Goal: Communication & Community: Share content

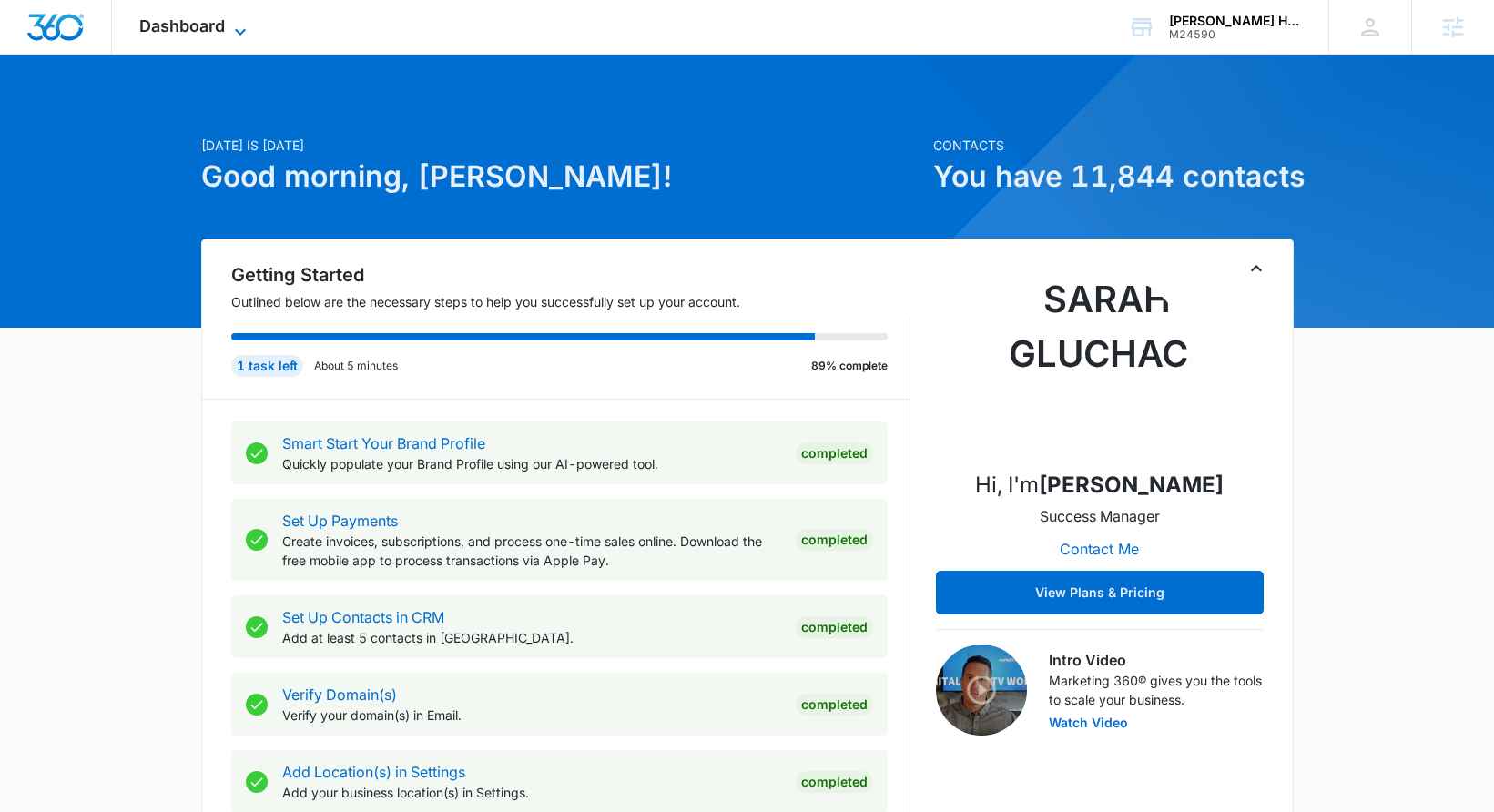
click at [171, 26] on span "Dashboard" at bounding box center [181, 26] width 86 height 19
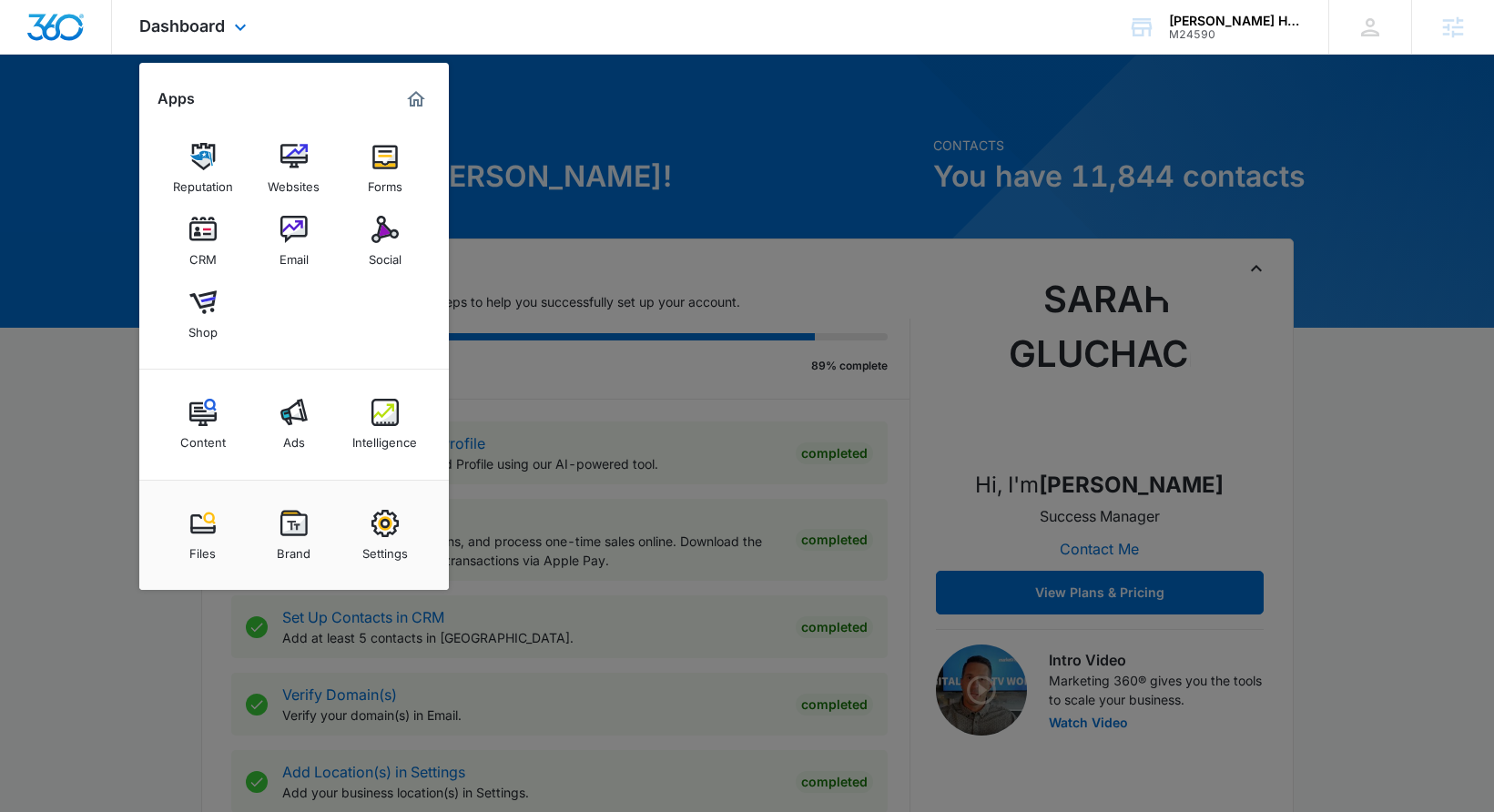
click at [394, 279] on div "Reputation Websites Forms CRM Email Social Shop" at bounding box center [293, 241] width 310 height 256
click at [387, 254] on div "Social" at bounding box center [385, 255] width 33 height 24
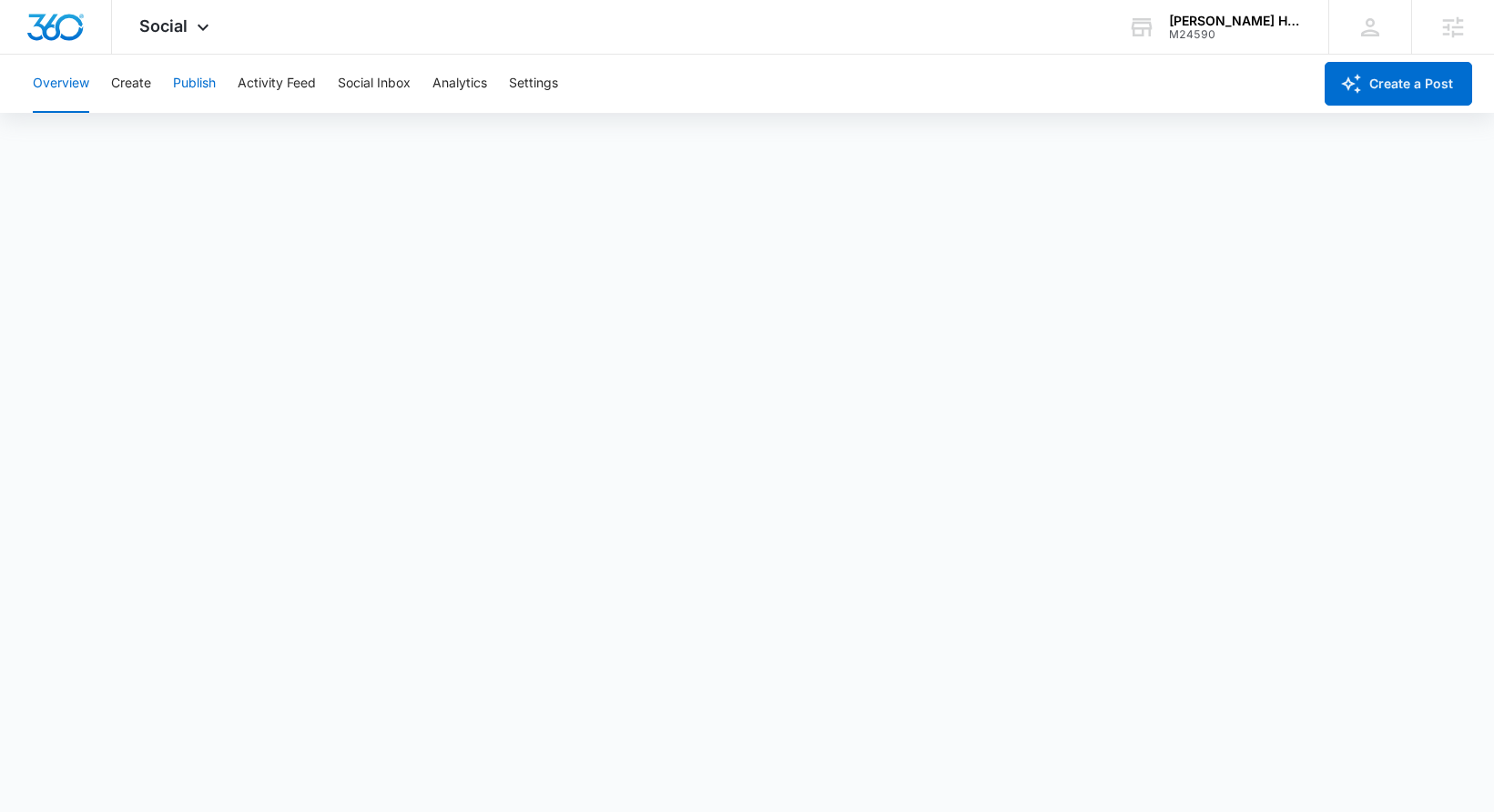
click at [177, 83] on button "Publish" at bounding box center [194, 84] width 42 height 58
click at [122, 64] on button "Create" at bounding box center [131, 84] width 41 height 58
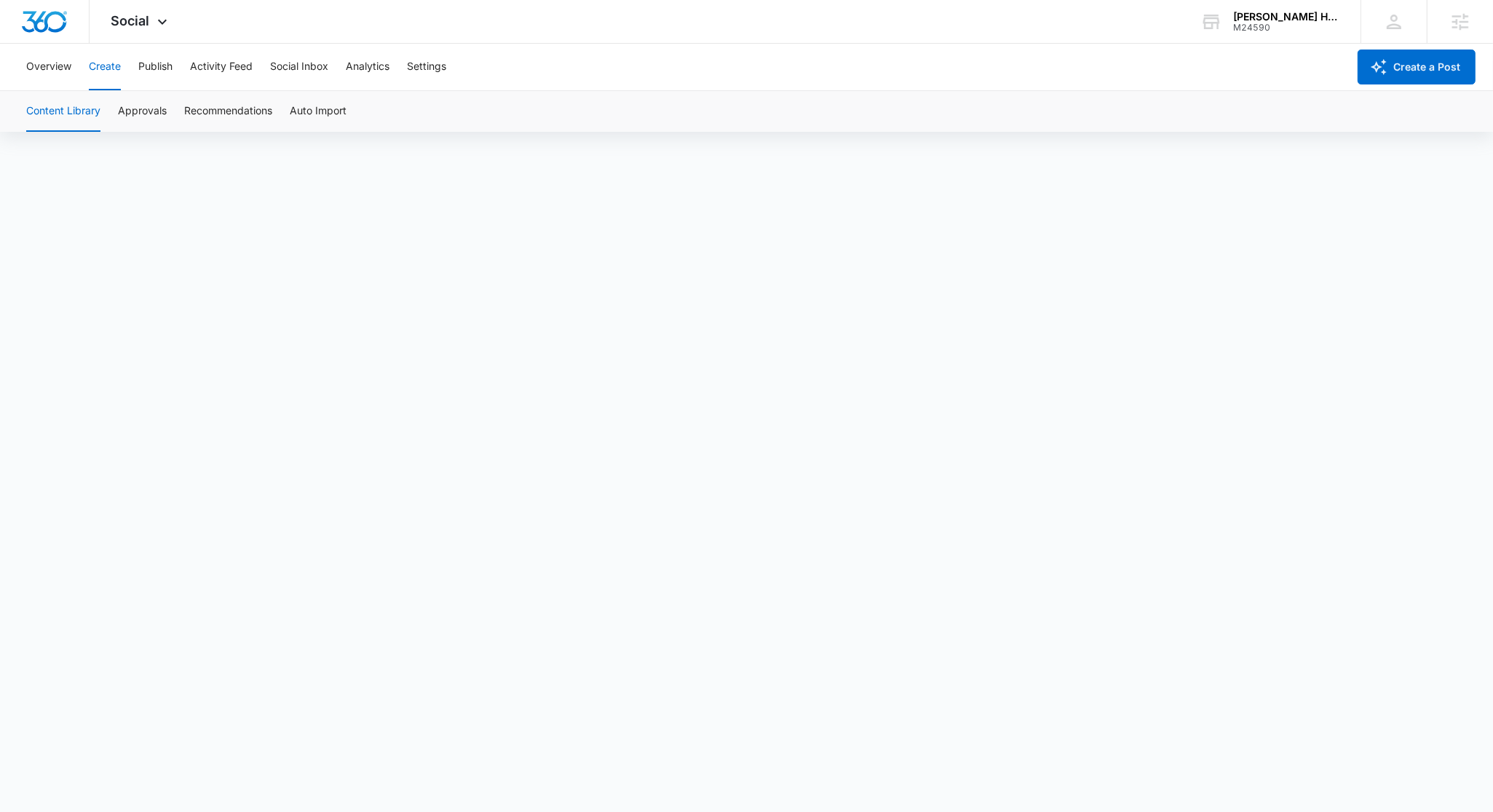
click at [58, 106] on button "Content Library" at bounding box center [63, 111] width 74 height 41
click at [25, 115] on div "Content Library Approvals Recommendations Auto Import" at bounding box center [746, 111] width 1458 height 41
click at [72, 97] on button "Content Library" at bounding box center [63, 111] width 74 height 41
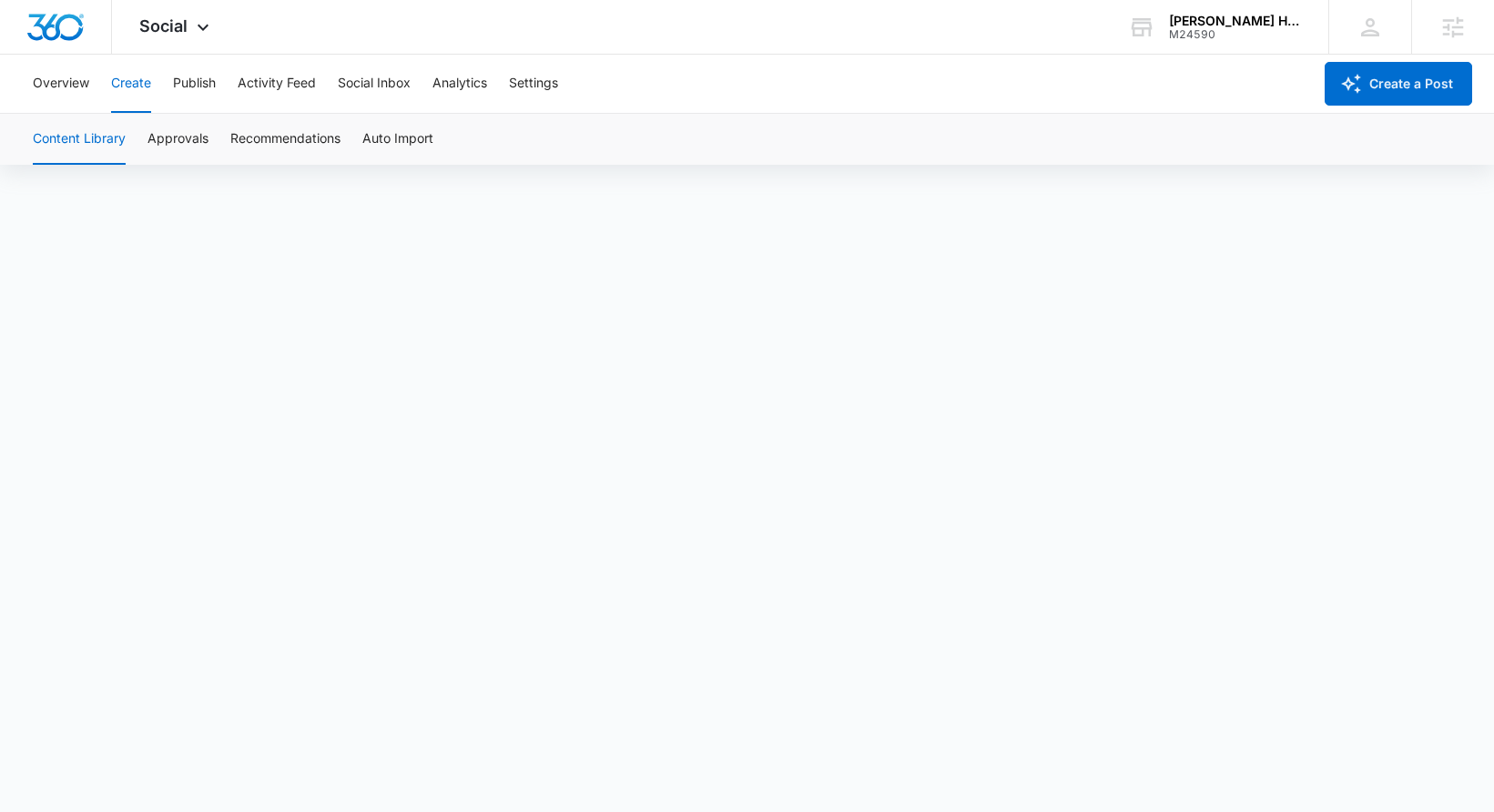
scroll to position [13, 0]
click at [184, 135] on button "Approvals" at bounding box center [177, 139] width 61 height 51
click at [87, 95] on button "Overview" at bounding box center [61, 84] width 57 height 58
click at [145, 92] on button "Create" at bounding box center [131, 84] width 41 height 58
click at [188, 125] on button "Approvals" at bounding box center [177, 139] width 61 height 51
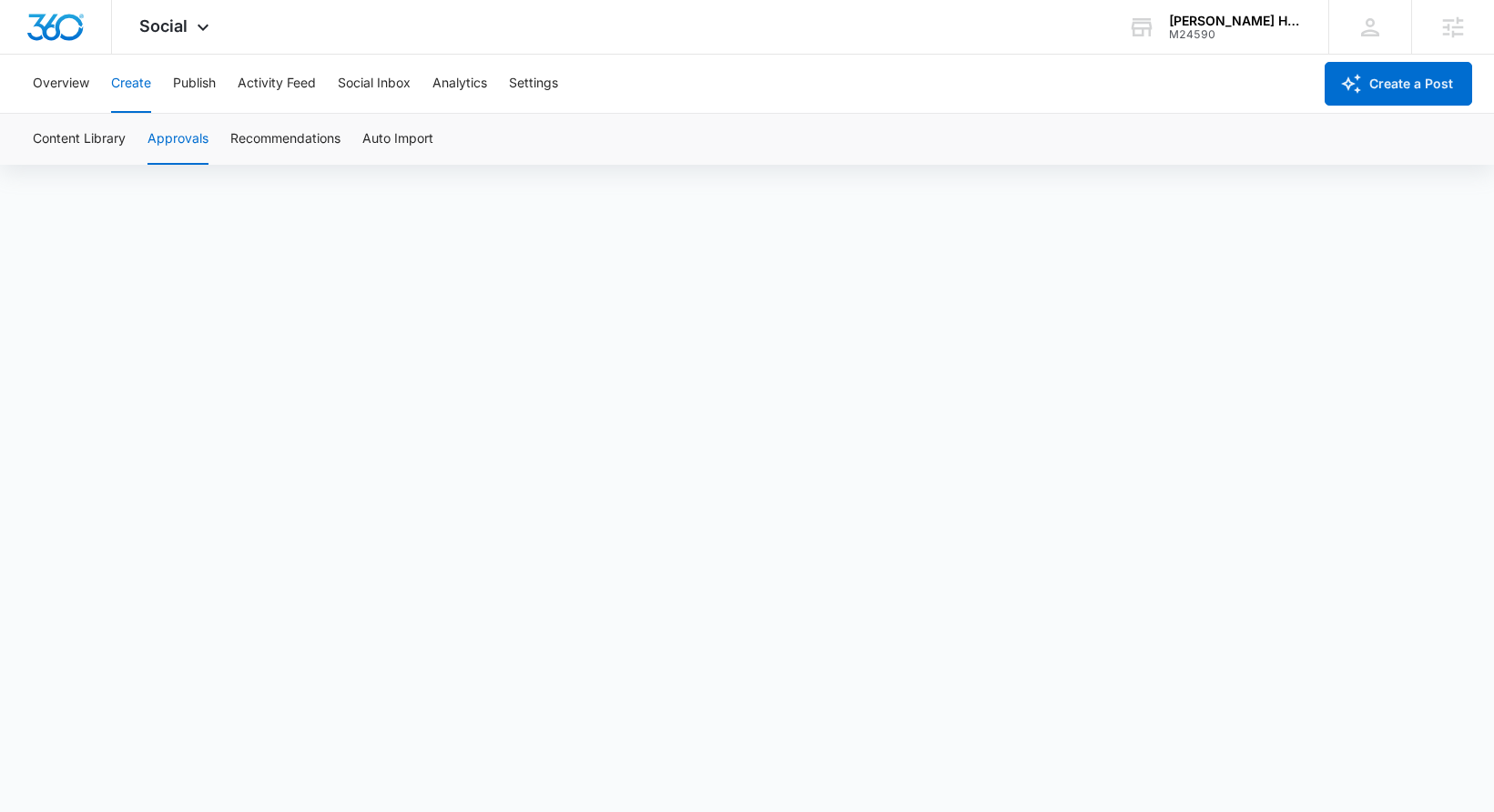
click at [169, 94] on div "Overview Create Publish Activity Feed Social Inbox Analytics Settings" at bounding box center [667, 84] width 1290 height 58
click at [181, 85] on button "Publish" at bounding box center [194, 84] width 42 height 58
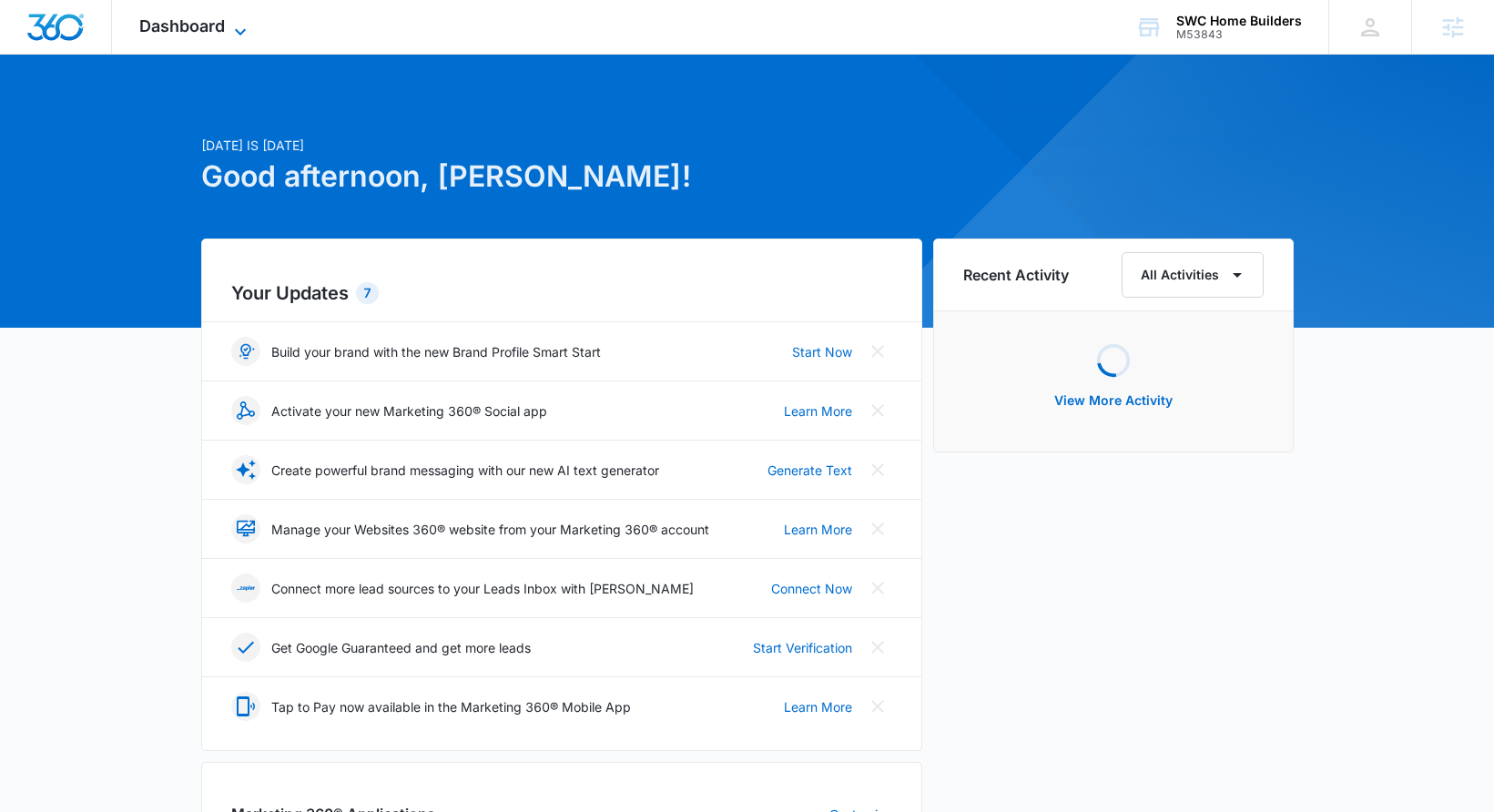
click at [161, 16] on span "Dashboard" at bounding box center [181, 26] width 86 height 19
